Goal: Information Seeking & Learning: Check status

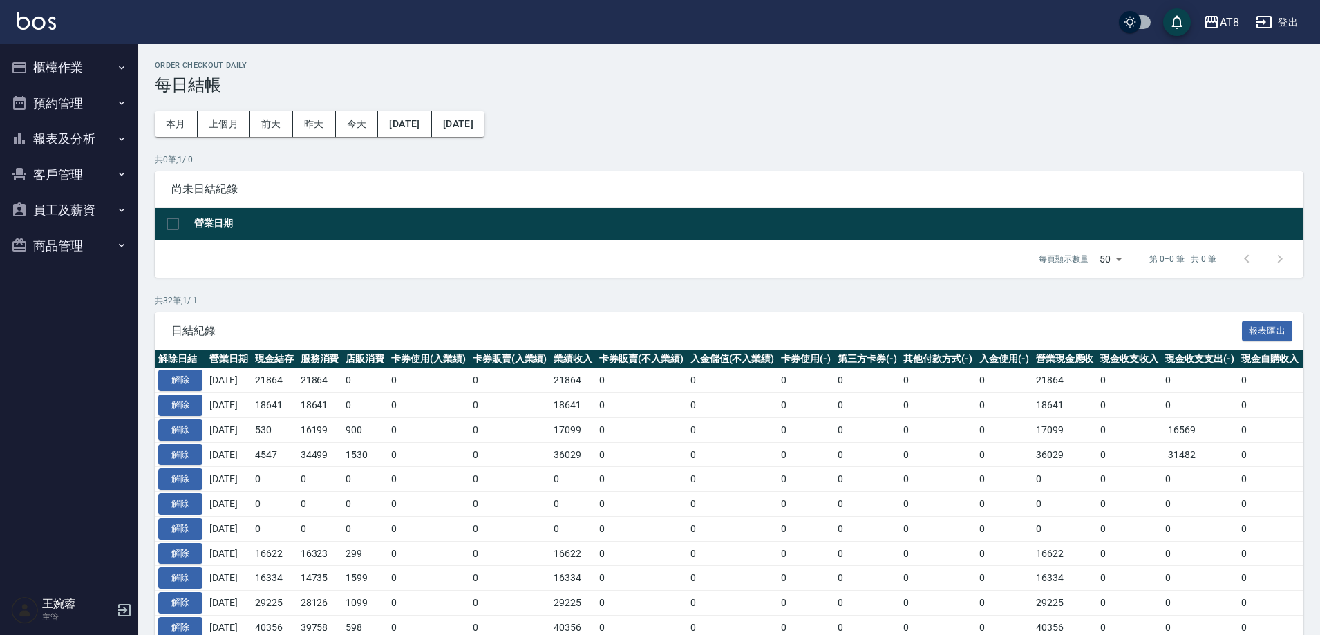
click at [74, 71] on button "櫃檯作業" at bounding box center [69, 68] width 127 height 36
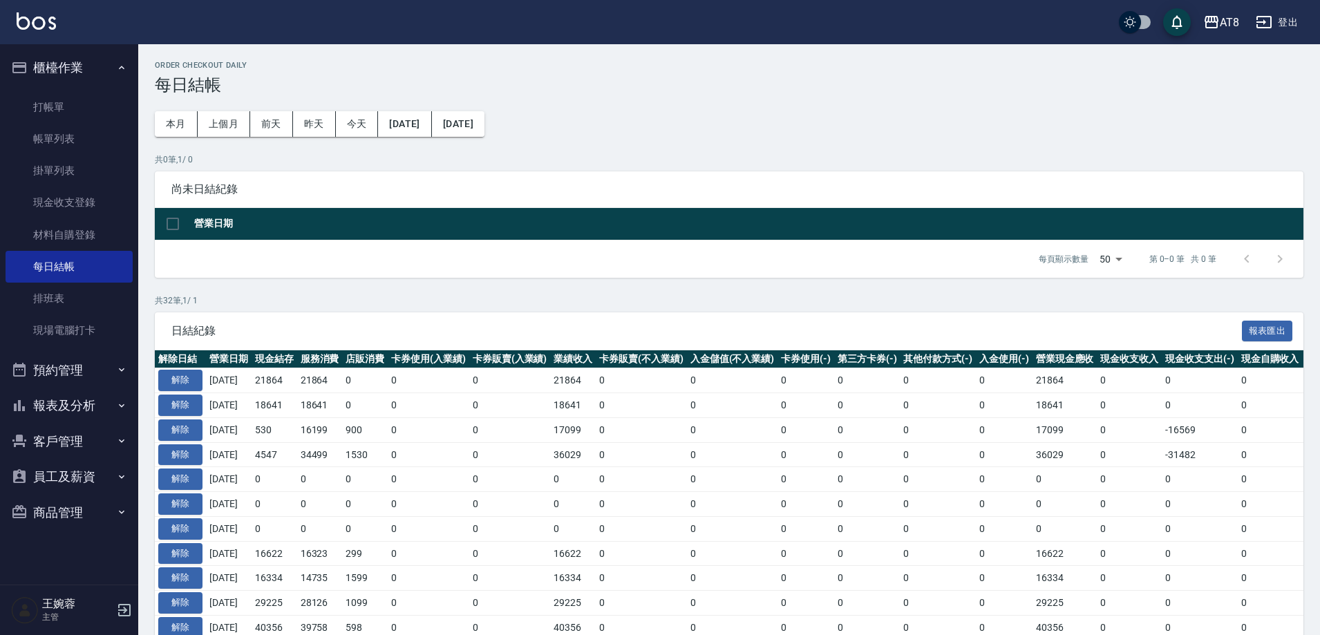
click at [103, 402] on button "報表及分析" at bounding box center [69, 406] width 127 height 36
click at [74, 478] on link "店家日報表" at bounding box center [69, 477] width 127 height 32
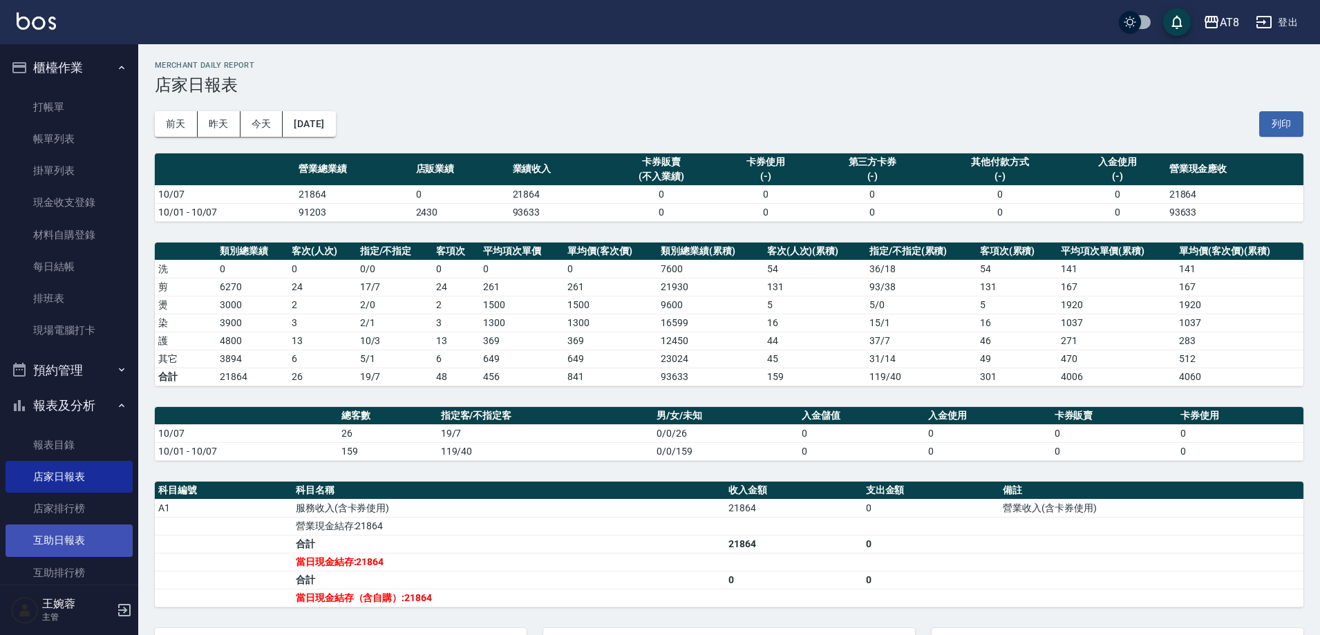
click at [95, 530] on link "互助日報表" at bounding box center [69, 541] width 127 height 32
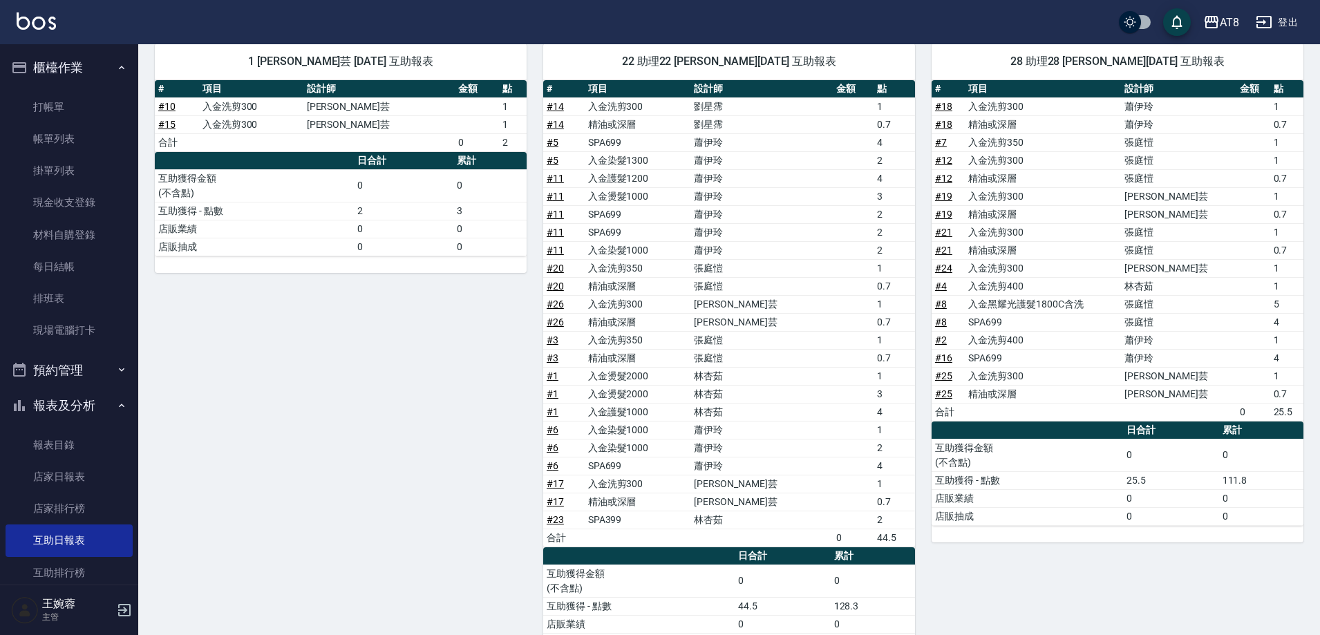
scroll to position [161, 0]
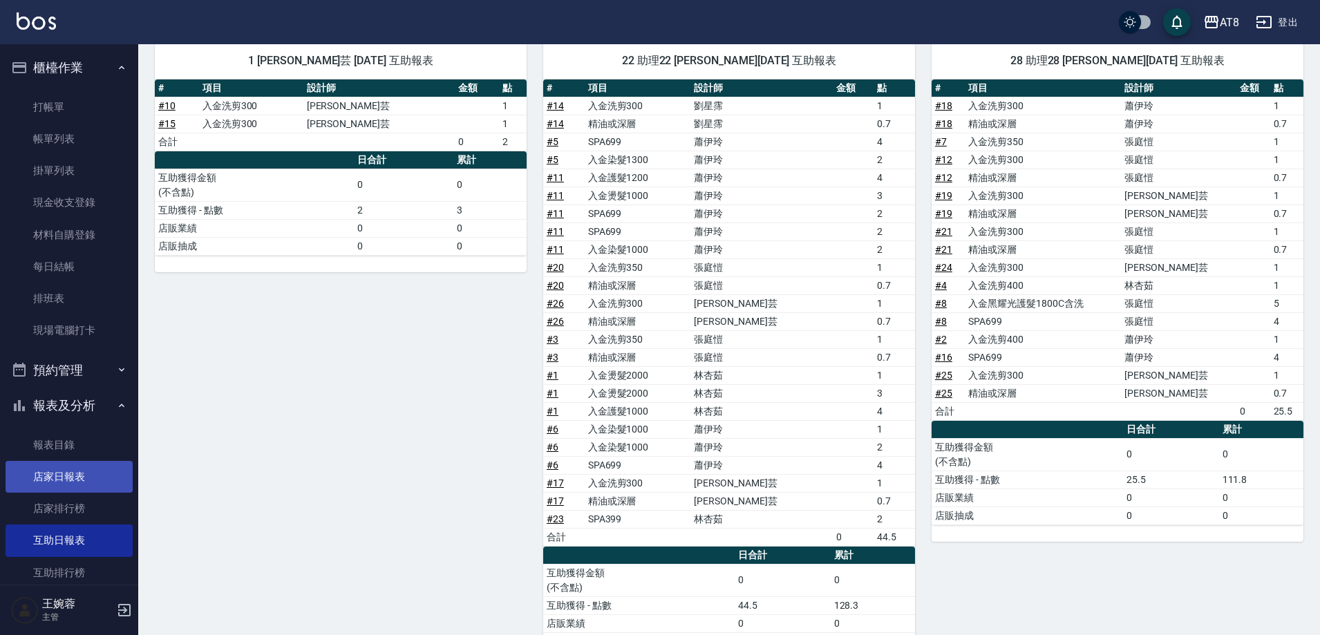
click at [58, 470] on link "店家日報表" at bounding box center [69, 477] width 127 height 32
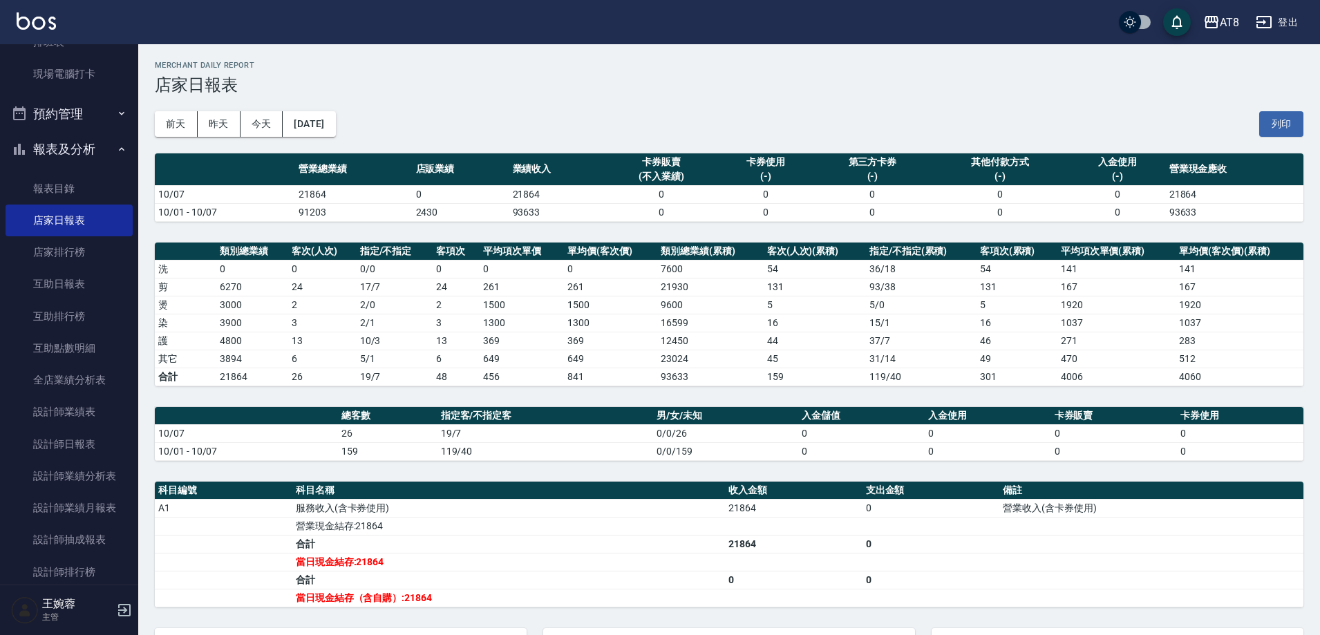
scroll to position [258, 0]
click at [81, 443] on link "設計師日報表" at bounding box center [69, 442] width 127 height 32
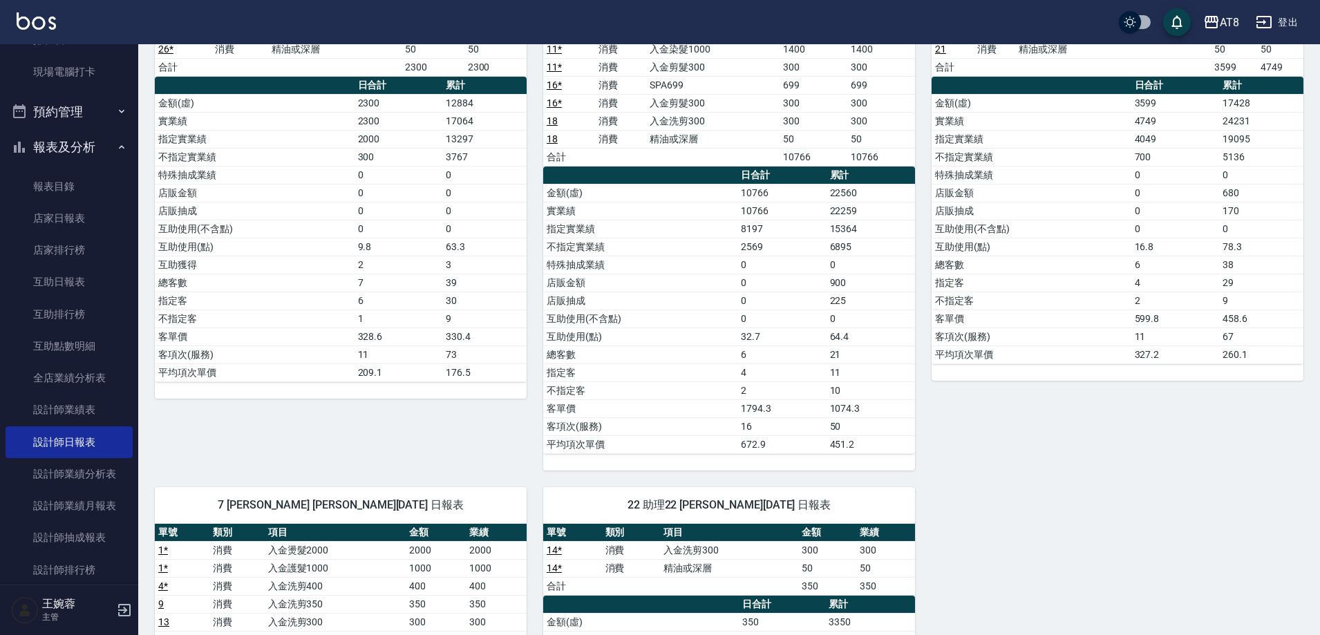
scroll to position [331, 0]
